Goal: Task Accomplishment & Management: Complete application form

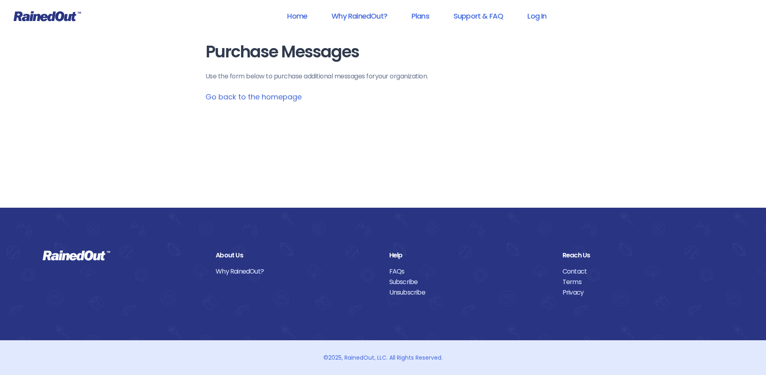
click at [275, 99] on link "Go back to the homepage" at bounding box center [254, 97] width 96 height 10
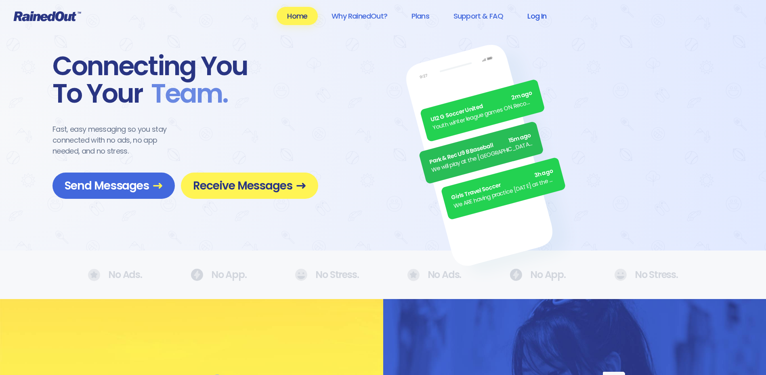
click at [540, 15] on link "Log In" at bounding box center [537, 16] width 40 height 18
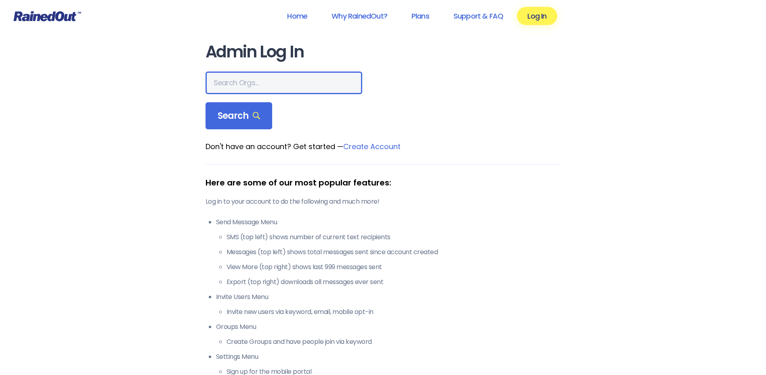
click at [232, 91] on input "text" at bounding box center [284, 82] width 157 height 23
type input "hfah"
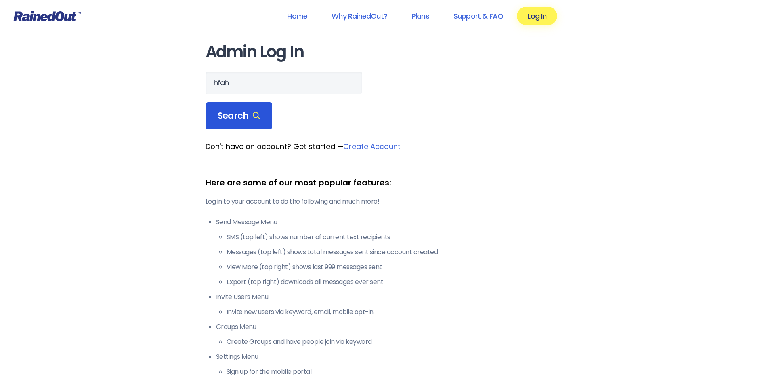
click at [235, 123] on div "Search" at bounding box center [239, 115] width 67 height 27
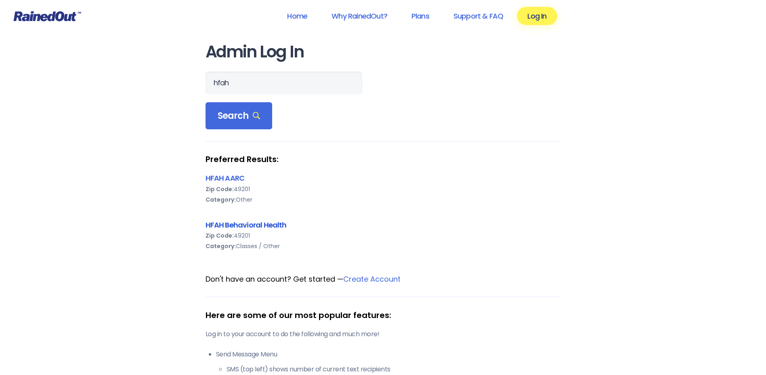
click at [248, 225] on link "HFAH Behavioral Health" at bounding box center [246, 225] width 81 height 10
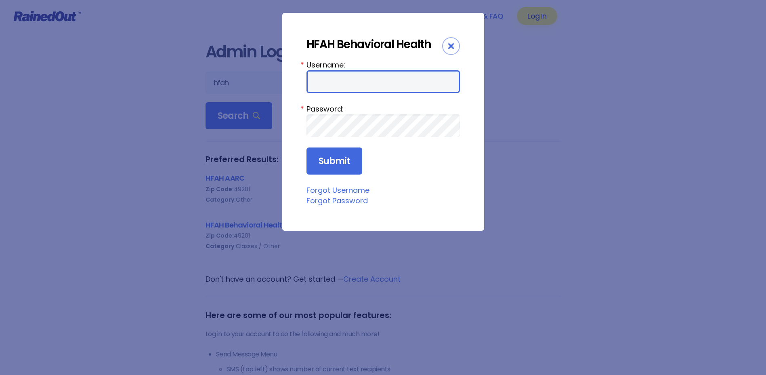
type input "BHACMs"
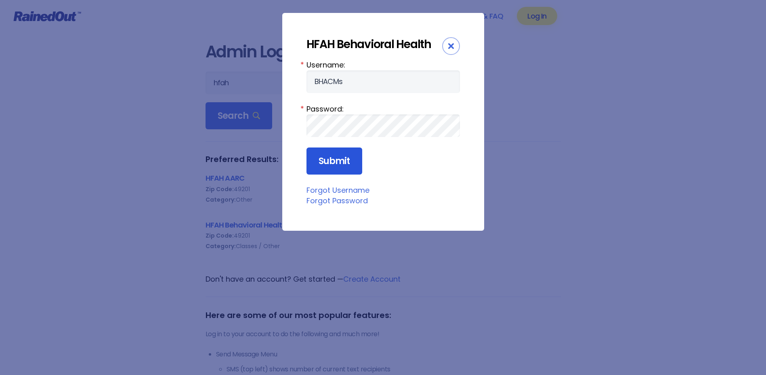
click at [342, 161] on input "Submit" at bounding box center [335, 160] width 56 height 27
